Goal: Task Accomplishment & Management: Complete application form

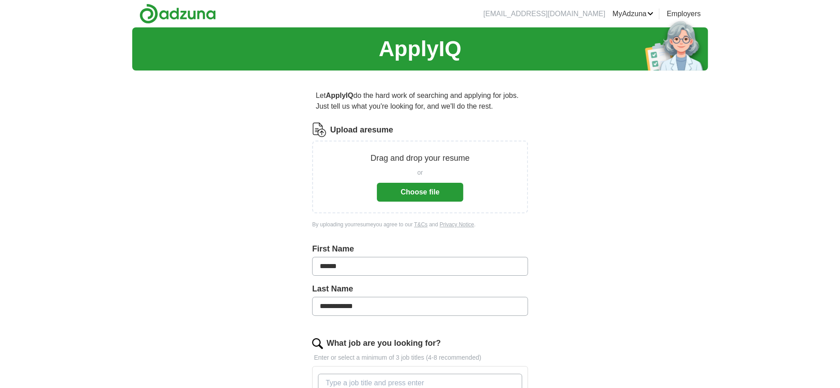
click at [422, 202] on button "Choose file" at bounding box center [420, 192] width 86 height 19
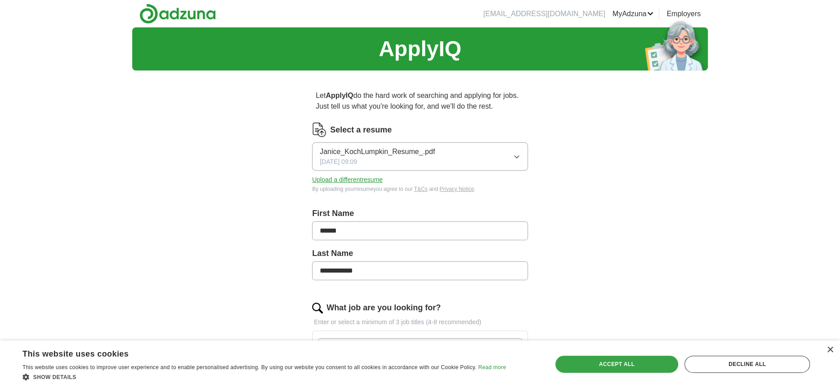
click at [615, 366] on div "Accept all" at bounding box center [616, 364] width 123 height 17
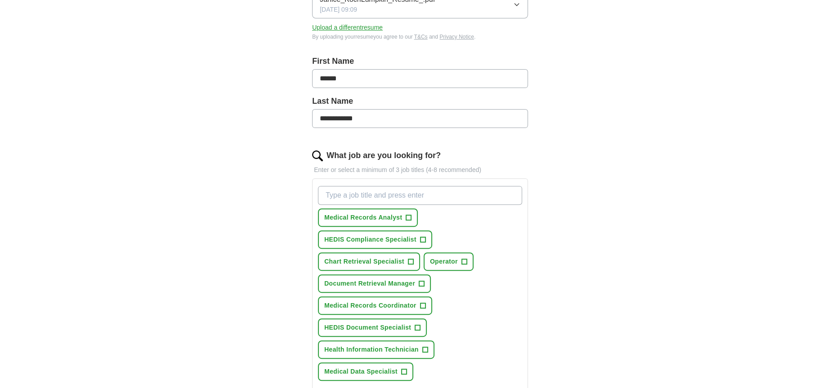
scroll to position [299, 0]
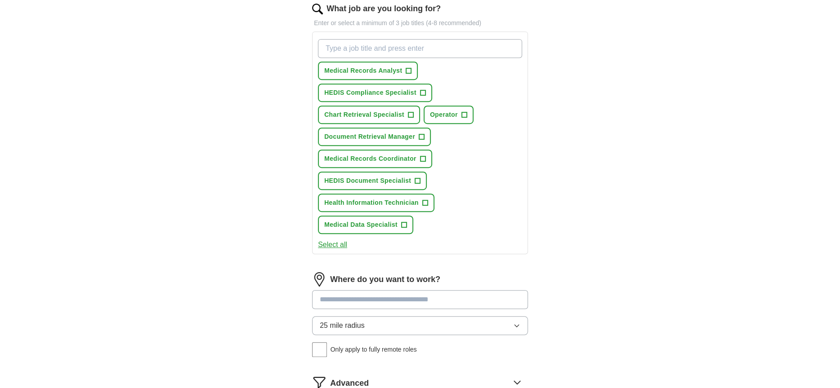
click at [429, 58] on input "What job are you looking for?" at bounding box center [420, 48] width 204 height 19
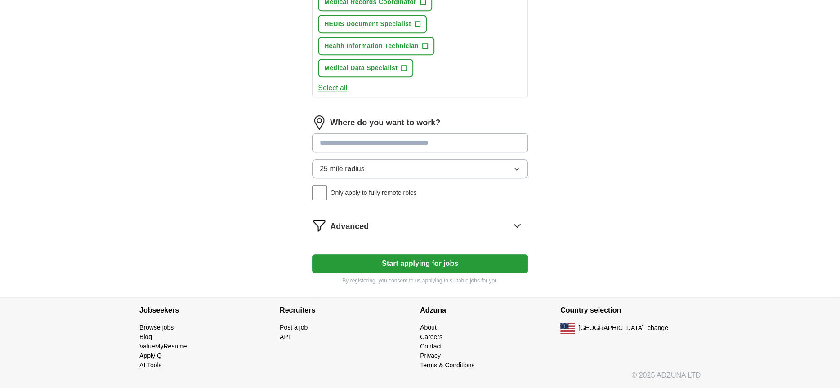
scroll to position [659, 0]
type input "Medical records Specialist"
click at [343, 83] on button "Select all" at bounding box center [332, 77] width 29 height 11
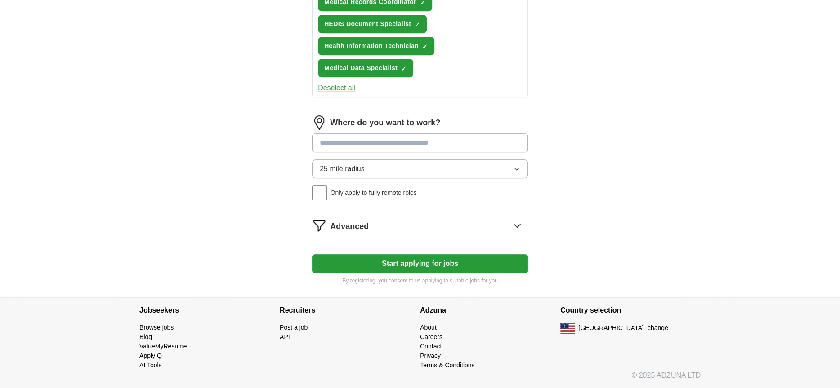
scroll to position [839, 0]
click at [386, 152] on input at bounding box center [420, 143] width 216 height 19
type input "*"
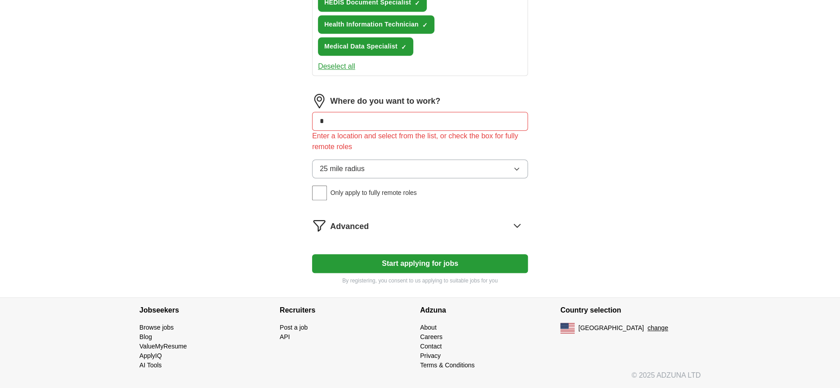
click at [326, 201] on div "25 mile radius Only apply to fully remote roles" at bounding box center [420, 180] width 216 height 41
click at [341, 131] on input "*" at bounding box center [420, 121] width 216 height 19
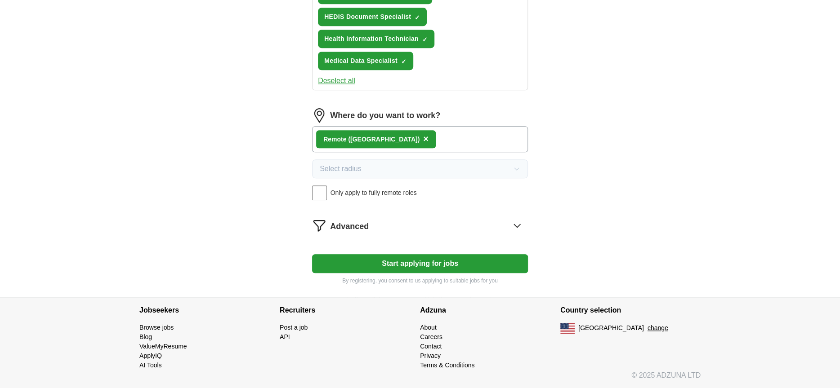
scroll to position [1079, 0]
click at [437, 254] on button "Start applying for jobs" at bounding box center [420, 263] width 216 height 19
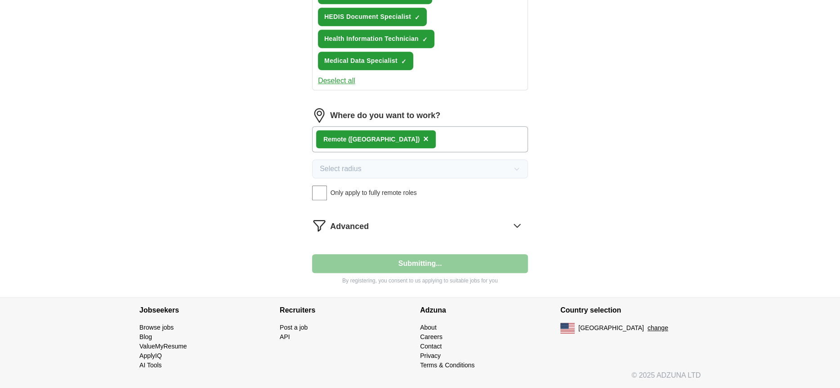
select select "**"
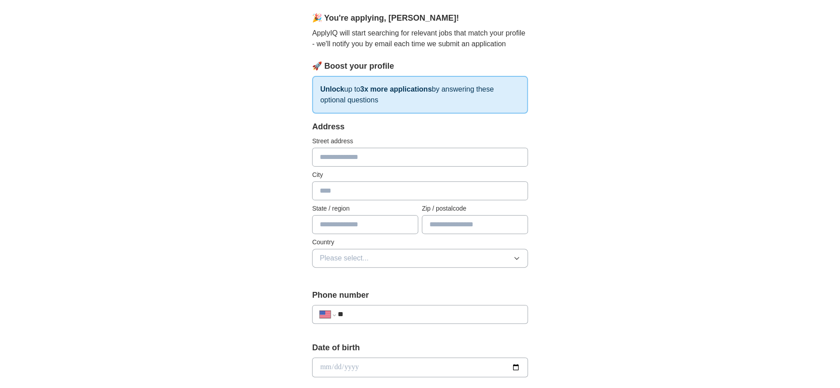
scroll to position [179, 0]
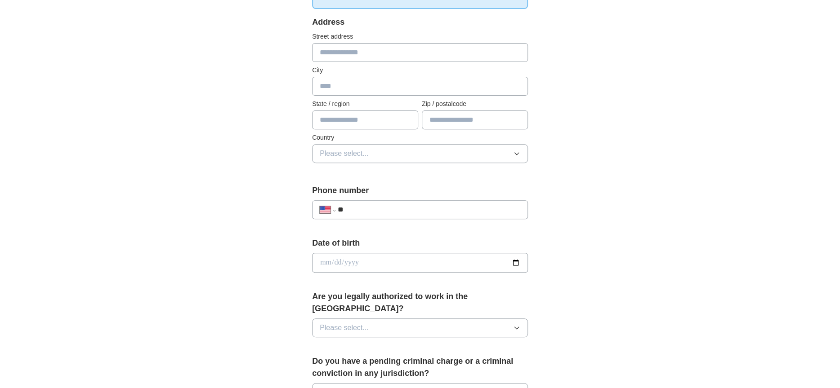
click at [357, 62] on input "text" at bounding box center [420, 52] width 216 height 19
type input "**********"
click at [375, 96] on input "text" at bounding box center [420, 86] width 216 height 19
type input "********"
click at [363, 129] on input "text" at bounding box center [365, 120] width 106 height 19
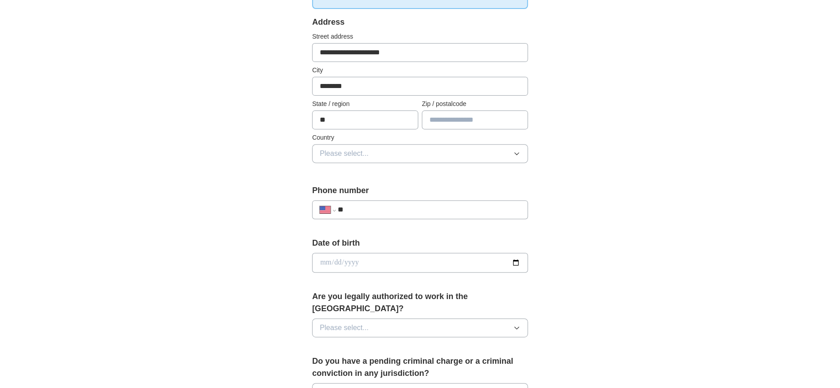
type input "**"
click at [486, 129] on input "text" at bounding box center [475, 120] width 106 height 19
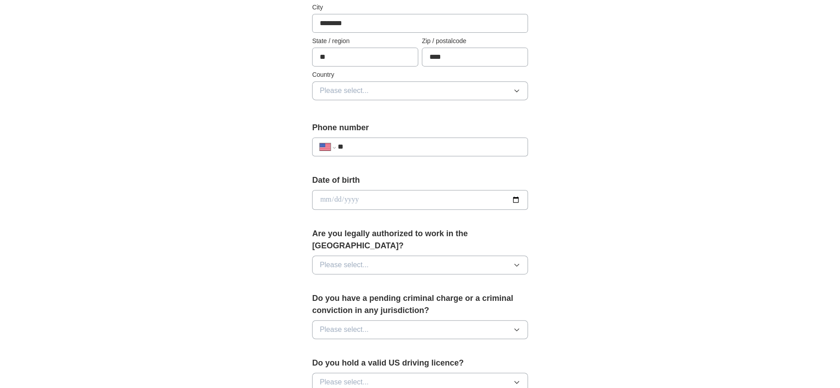
scroll to position [299, 0]
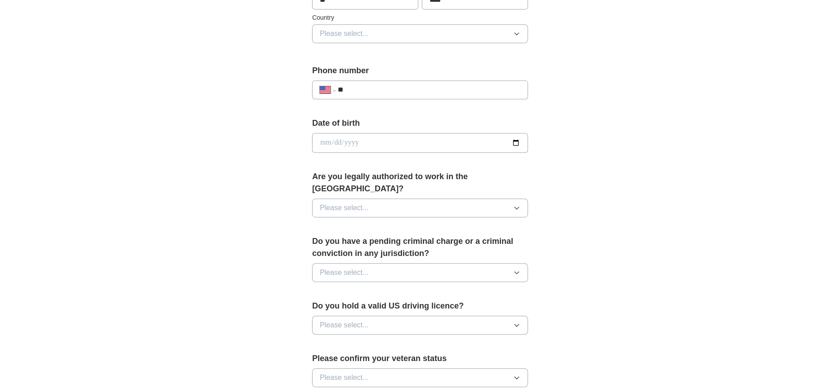
type input "****"
click at [354, 39] on span "Please select..." at bounding box center [344, 33] width 49 height 11
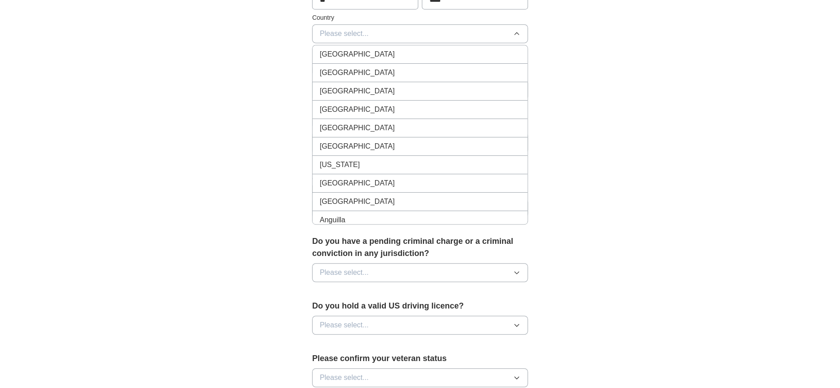
click at [360, 82] on li "[GEOGRAPHIC_DATA]" at bounding box center [419, 73] width 215 height 18
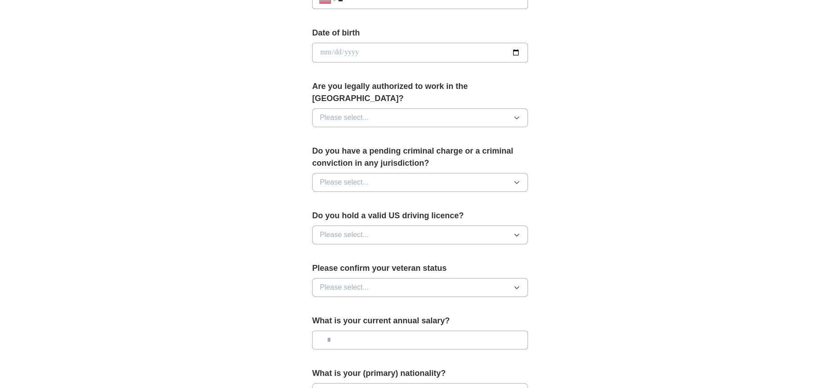
scroll to position [419, 0]
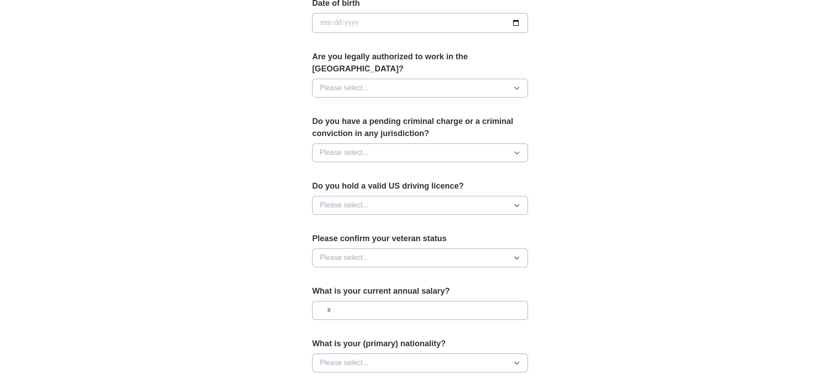
type input "**********"
click at [366, 33] on input "date" at bounding box center [420, 23] width 216 height 20
type input "**********"
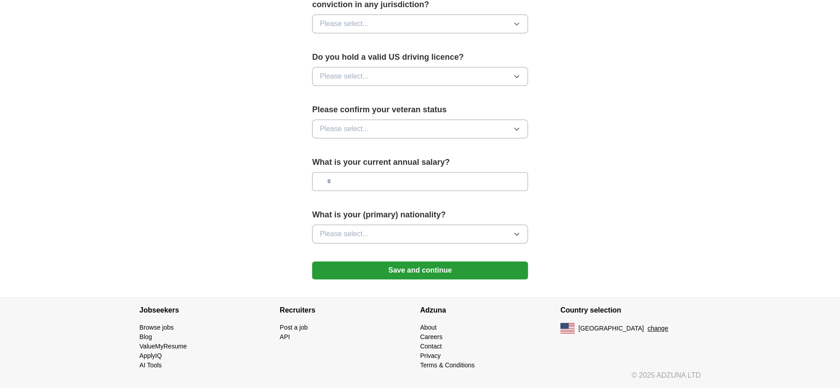
click at [427, 33] on button "Please select..." at bounding box center [420, 23] width 216 height 19
click at [405, 72] on li "No" at bounding box center [419, 63] width 215 height 18
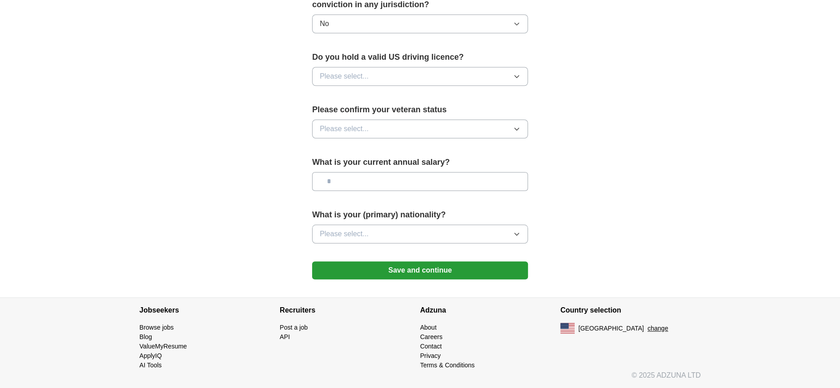
click at [439, 86] on button "Please select..." at bounding box center [420, 76] width 216 height 19
click at [419, 103] on div "Yes" at bounding box center [420, 97] width 201 height 11
click at [369, 134] on span "Please select..." at bounding box center [344, 129] width 49 height 11
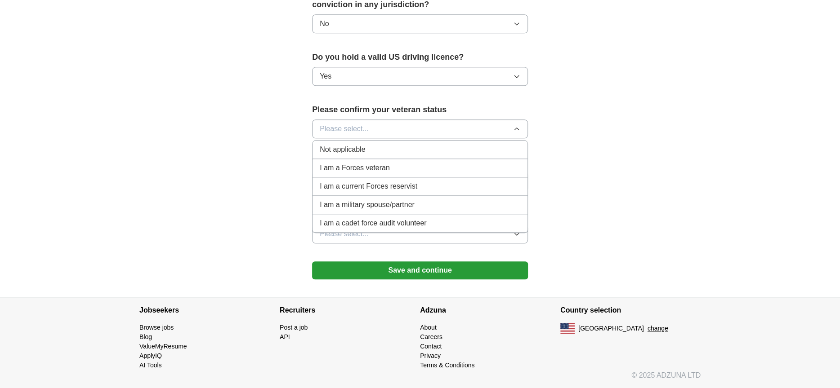
scroll to position [1139, 0]
click at [359, 144] on span "Not applicable" at bounding box center [342, 149] width 45 height 11
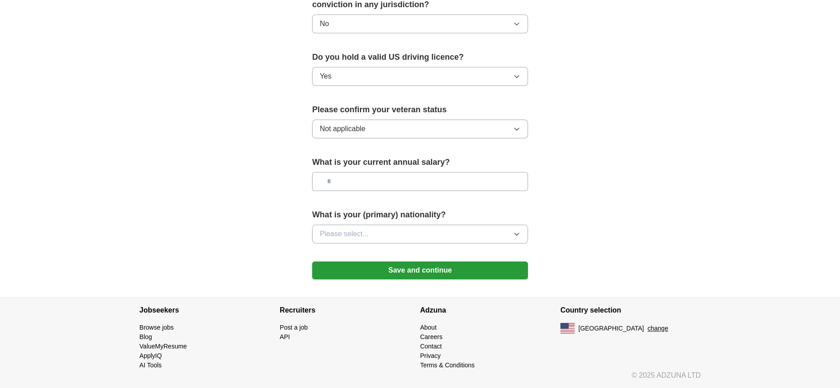
click at [429, 172] on input "text" at bounding box center [420, 181] width 216 height 19
type input "*******"
click at [419, 244] on button "Please select..." at bounding box center [420, 234] width 216 height 19
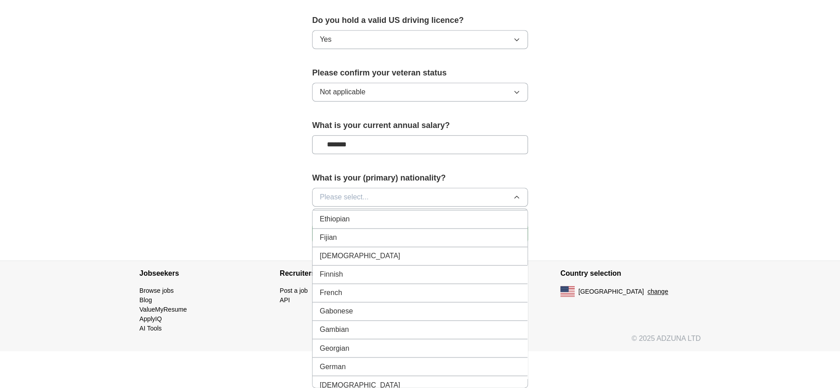
scroll to position [0, 0]
click at [410, 213] on div "American" at bounding box center [420, 218] width 201 height 11
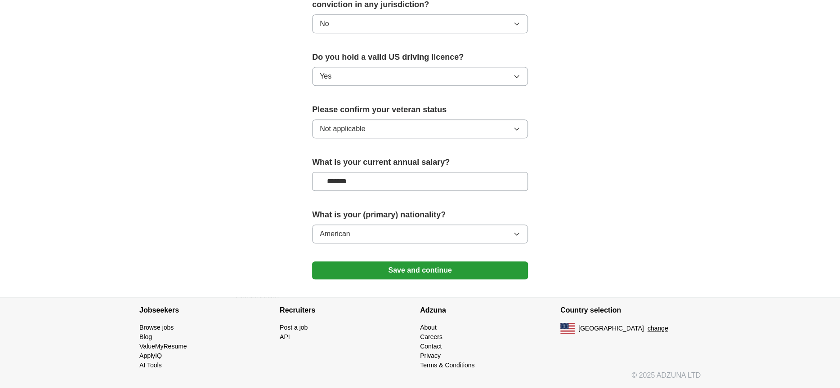
click at [451, 262] on button "Save and continue" at bounding box center [420, 271] width 216 height 18
